Goal: Navigation & Orientation: Understand site structure

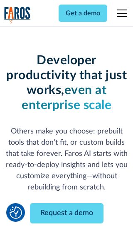
scroll to position [100, 0]
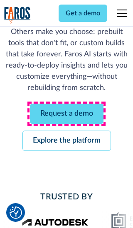
click at [66, 114] on link "Request a demo" at bounding box center [66, 114] width 73 height 20
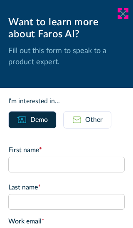
click at [123, 14] on icon at bounding box center [122, 13] width 7 height 6
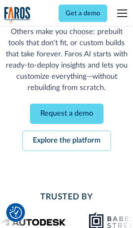
scroll to position [126, 0]
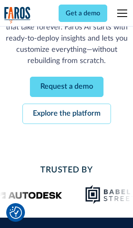
click at [66, 114] on link "Explore the platform" at bounding box center [66, 114] width 88 height 20
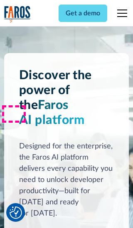
scroll to position [6229, 0]
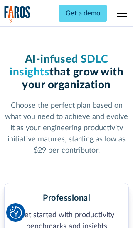
scroll to position [1285, 0]
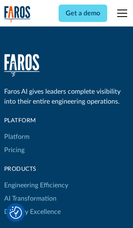
click at [16, 130] on link "Platform" at bounding box center [16, 136] width 25 height 13
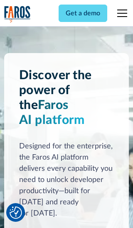
scroll to position [6495, 0]
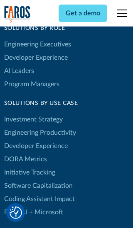
scroll to position [5126, 0]
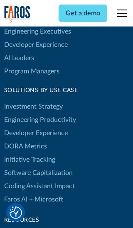
click at [25, 140] on link "DORA Metrics" at bounding box center [25, 146] width 43 height 13
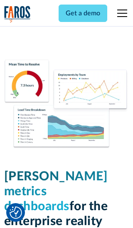
scroll to position [3631, 0]
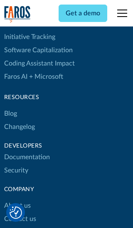
scroll to position [3711, 0]
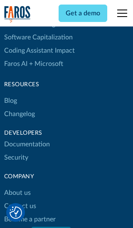
click at [19, 114] on link "Changelog" at bounding box center [19, 113] width 31 height 13
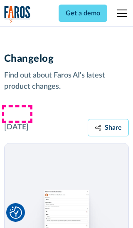
scroll to position [10016, 0]
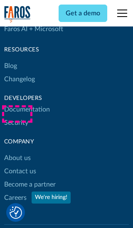
click at [17, 151] on link "About us" at bounding box center [17, 157] width 27 height 13
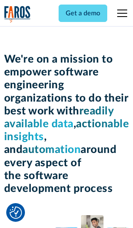
scroll to position [2860, 0]
